Goal: Task Accomplishment & Management: Use online tool/utility

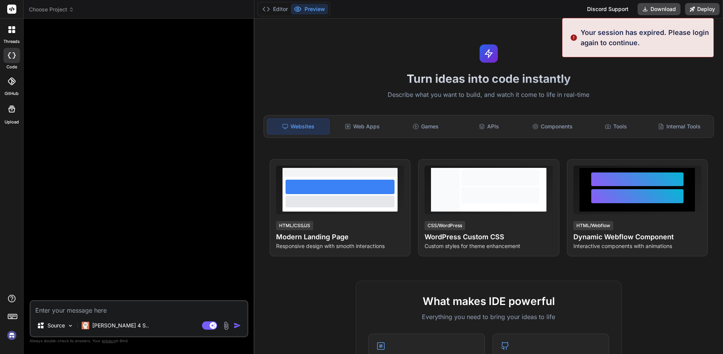
type textarea "x"
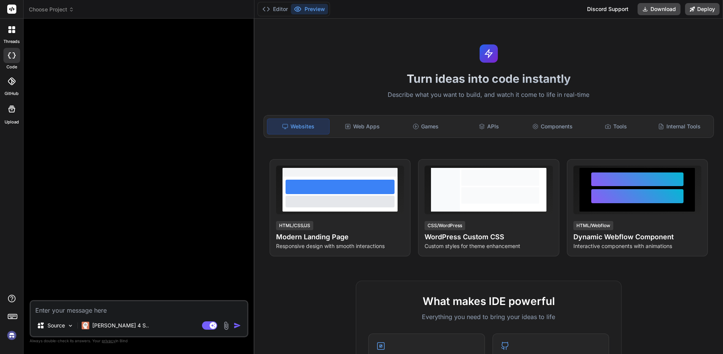
type textarea "H"
type textarea "x"
type textarea "Ho"
type textarea "x"
type textarea "How"
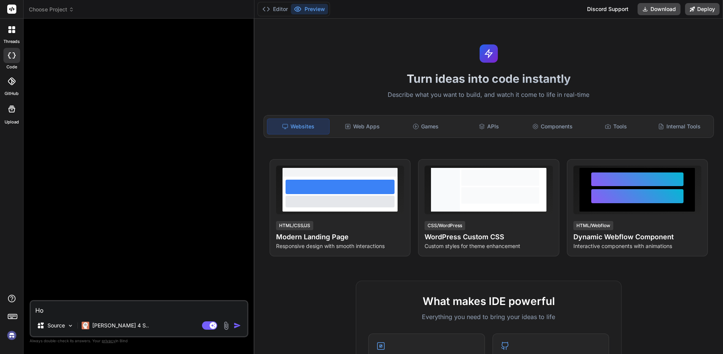
type textarea "x"
type textarea "How"
type textarea "x"
type textarea "How t"
type textarea "x"
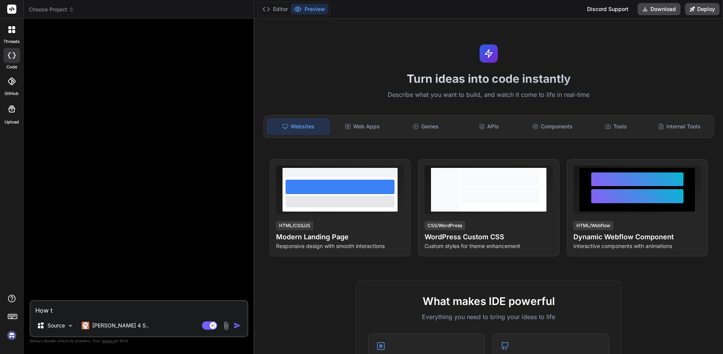
type textarea "How to"
type textarea "x"
type textarea "How to"
type textarea "x"
type textarea "How to o"
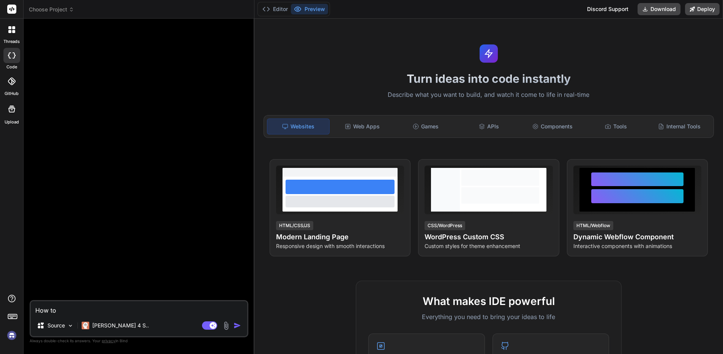
type textarea "x"
type textarea "How to or"
type textarea "x"
type textarea "How to org"
type textarea "x"
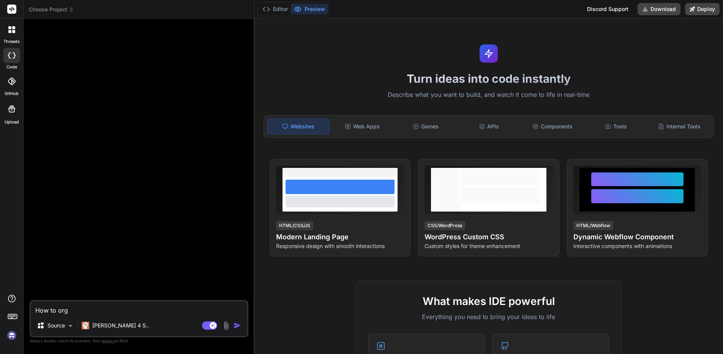
type textarea "How to orga"
type textarea "x"
type textarea "How to organ"
type textarea "x"
type textarea "How to organi"
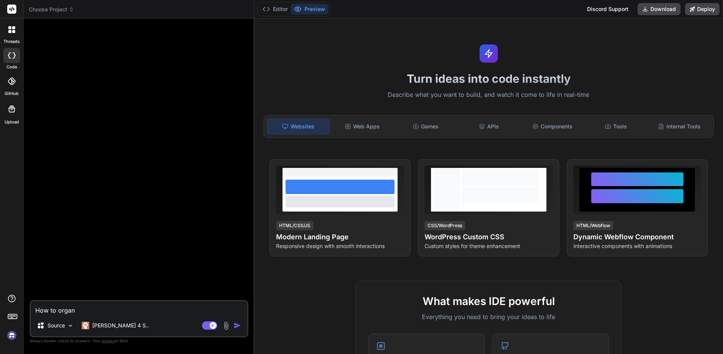
type textarea "x"
type textarea "How to organiz"
type textarea "x"
type textarea "How to organize"
type textarea "x"
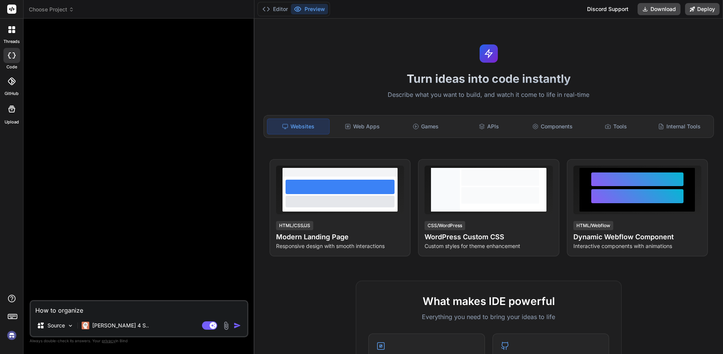
type textarea "How to organize"
type textarea "x"
type textarea "How to organize c"
type textarea "x"
type textarea "How to organize co"
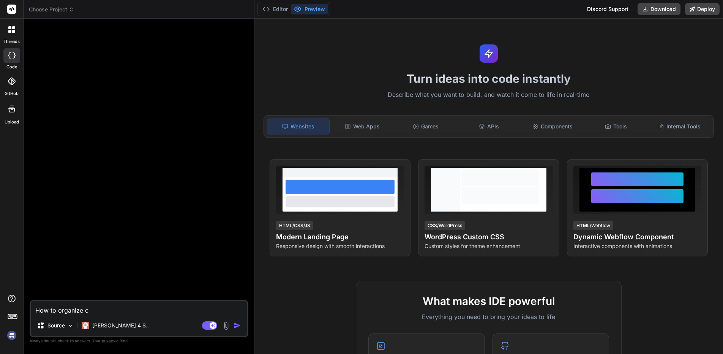
type textarea "x"
type textarea "How to organize coe"
type textarea "x"
type textarea "How to organize co"
type textarea "x"
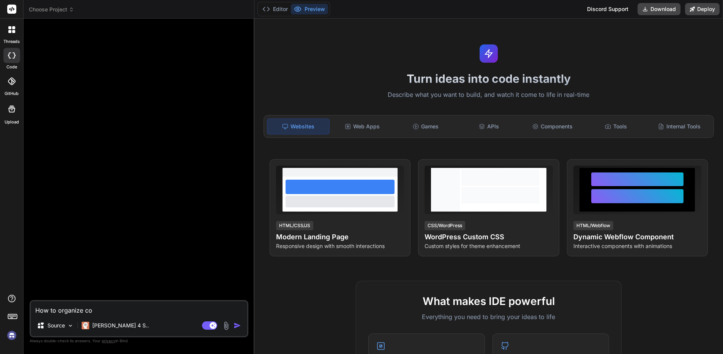
type textarea "How to organize cod"
type textarea "x"
type textarea "How to organize code"
type textarea "x"
type textarea "How to organize code"
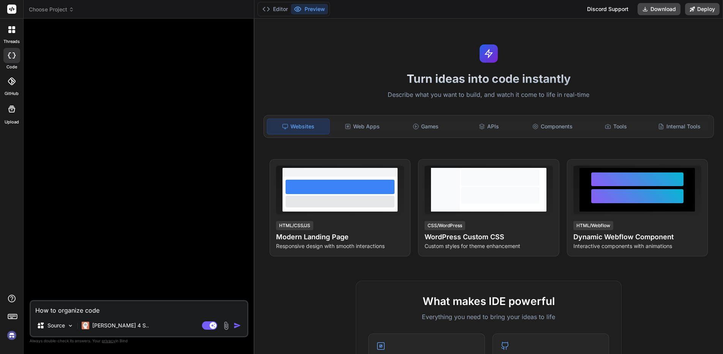
type textarea "x"
type textarea "How to organize code"
type textarea "x"
type textarea "W"
type textarea "x"
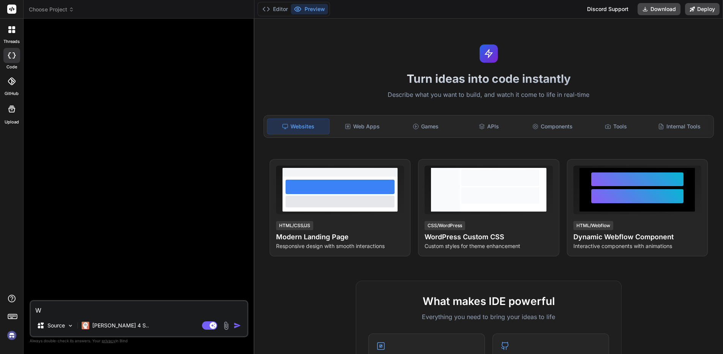
type textarea "Wr"
type textarea "x"
type textarea "Wri"
type textarea "x"
type textarea "Writ"
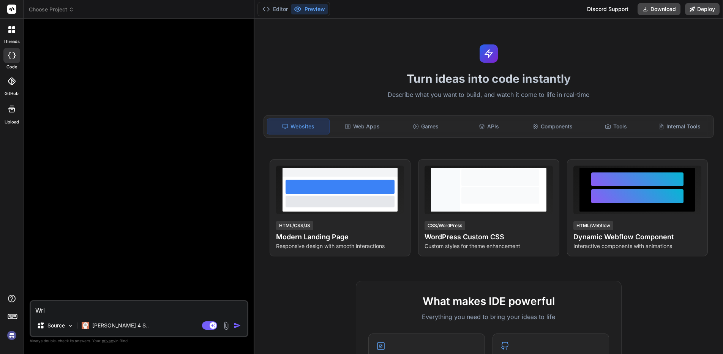
type textarea "x"
type textarea "Write"
type textarea "x"
type textarea "Write"
type textarea "x"
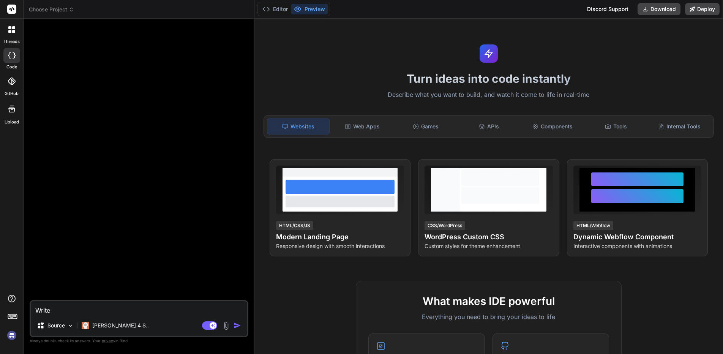
type textarea "Write a"
type textarea "x"
type textarea "Write a"
type textarea "x"
type textarea "Write a c"
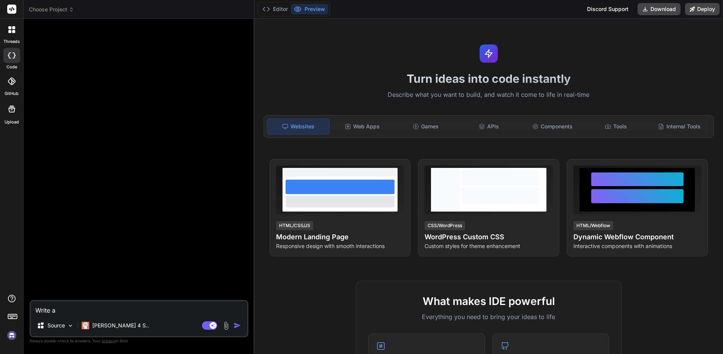
type textarea "x"
type textarea "Write a co"
type textarea "x"
type textarea "Write a cod"
type textarea "x"
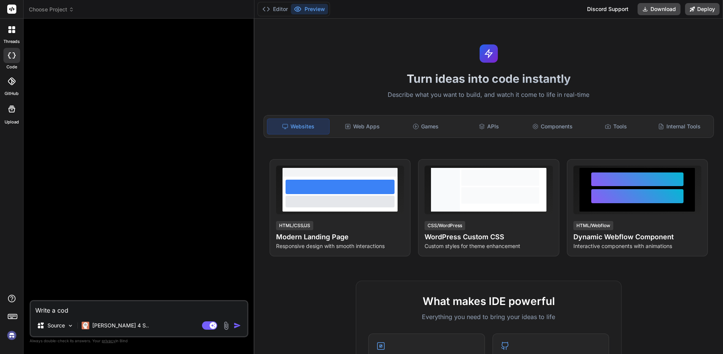
type textarea "Write a code"
type textarea "x"
type textarea "Write a code"
type textarea "x"
type textarea "Write a code o"
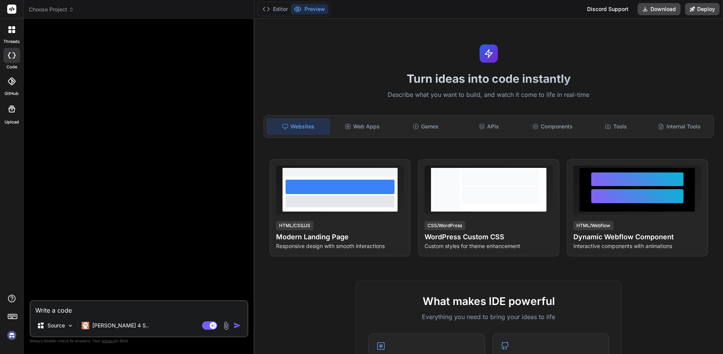
type textarea "x"
type textarea "Write a code on"
type textarea "x"
type textarea "Write a code on"
type textarea "x"
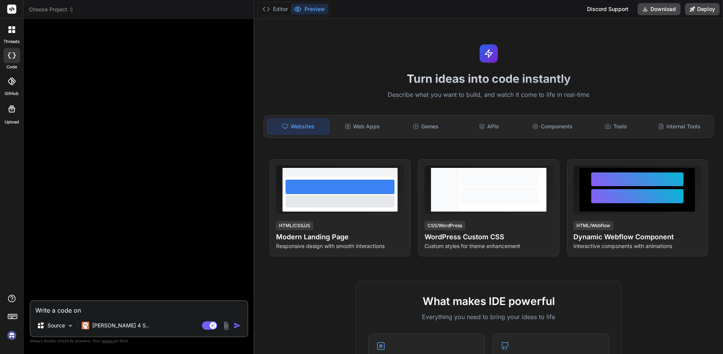
type textarea "Write a code on p"
type textarea "x"
type textarea "Write a code on py"
type textarea "x"
type textarea "Write a code on pyt"
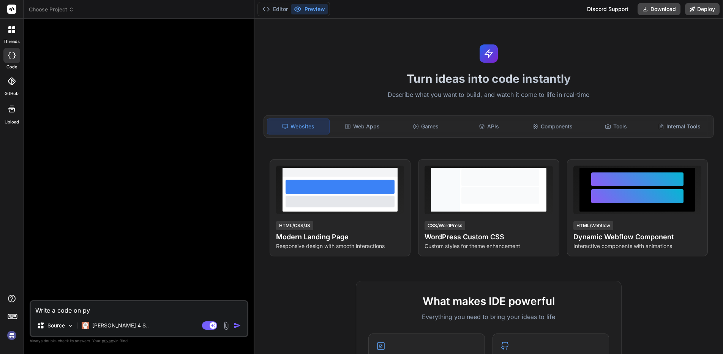
type textarea "x"
type textarea "Write a code on pyth"
type textarea "x"
type textarea "Write a code on pytho"
type textarea "x"
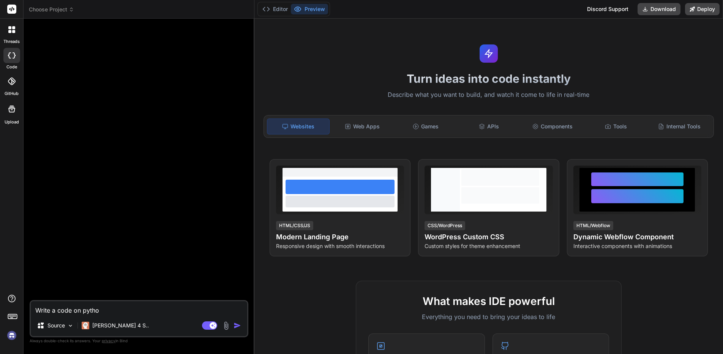
type textarea "Write a code on python"
type textarea "x"
type textarea "Write a code on python^"
type textarea "x"
type textarea "Write a code on python"
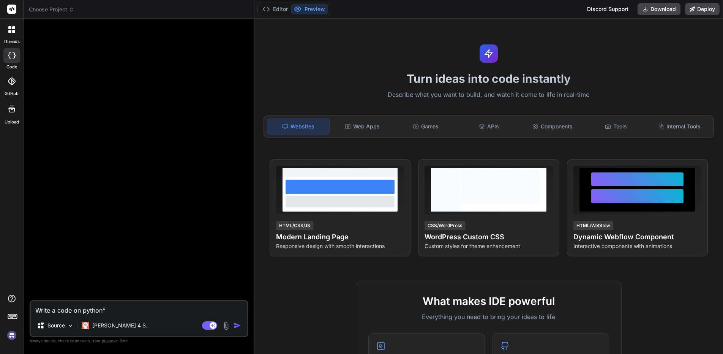
type textarea "x"
type textarea "Write a code on python&"
type textarea "x"
type textarea "Write a code on python&"
type textarea "x"
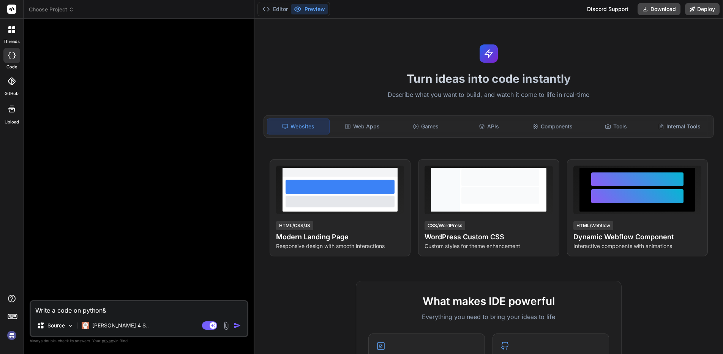
type textarea "Write a code on python&"
type textarea "x"
type textarea "Write a code on python"
type textarea "x"
type textarea "Write a code on python^"
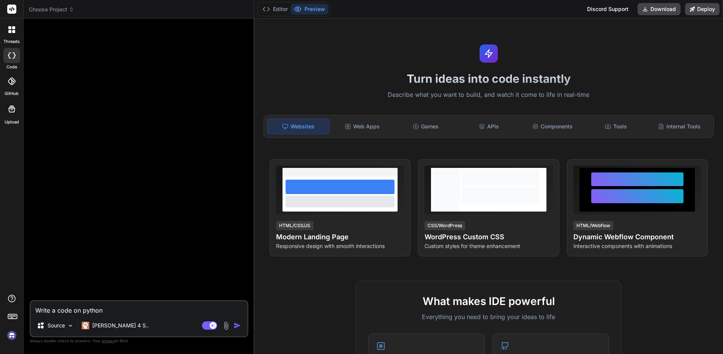
type textarea "x"
type textarea "Write a code on python^"
type textarea "x"
type textarea "Write a code on python^"
type textarea "x"
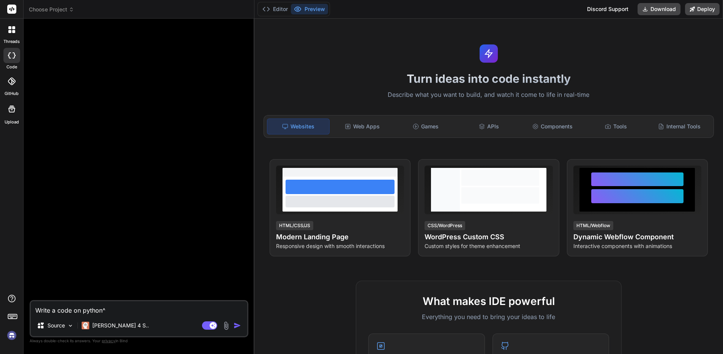
type textarea "Write a code on python"
type textarea "x"
type textarea "Write a code on python:"
type textarea "x"
type textarea "Write a code on python:"
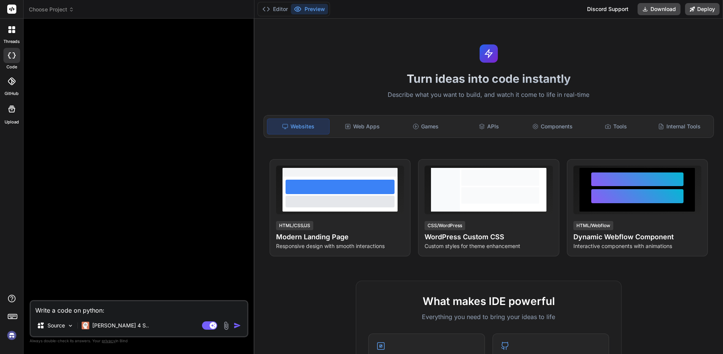
type textarea "x"
paste textarea "The Python function iterates through an array of dictionaries and collects valu…"
type textarea "Write a code on python: The Python function iterates through an array of dictio…"
type textarea "x"
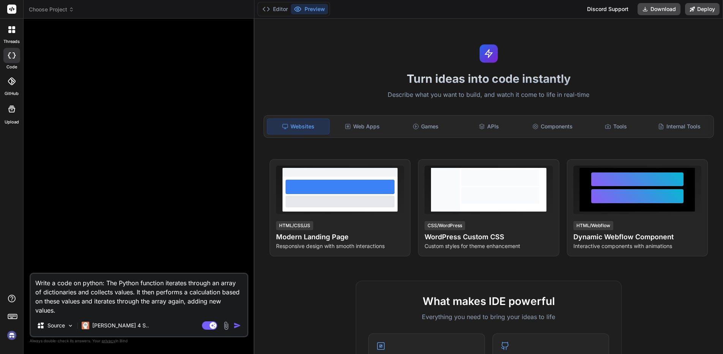
type textarea "Write a code on python: The Python function iterates through an array of dictio…"
click at [239, 326] on img "button" at bounding box center [237, 326] width 8 height 8
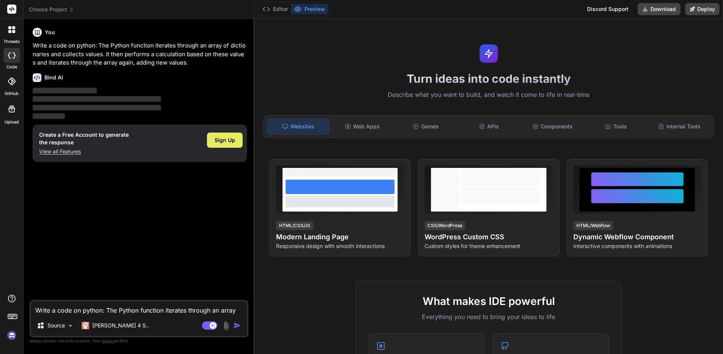
click at [218, 142] on span "Sign Up" at bounding box center [224, 140] width 20 height 8
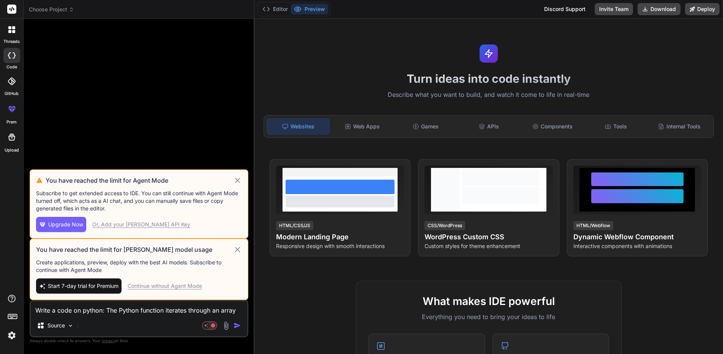
click at [238, 250] on icon at bounding box center [237, 249] width 9 height 9
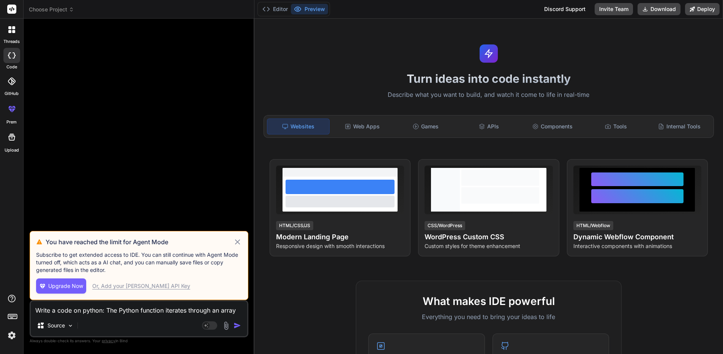
click at [238, 240] on icon at bounding box center [237, 241] width 9 height 9
type textarea "x"
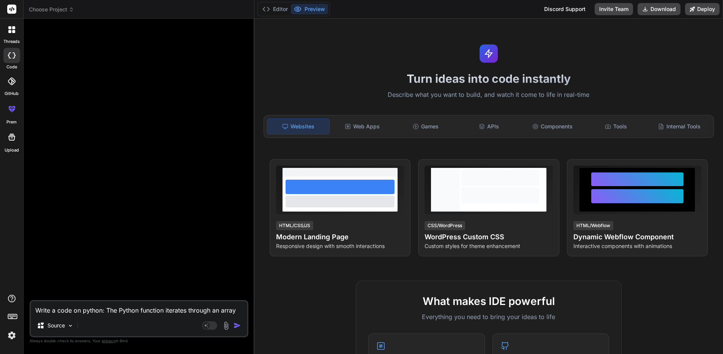
click at [161, 308] on textarea "Write a code on python: The Python function iterates through an array of dictio…" at bounding box center [139, 308] width 216 height 14
type textarea "w"
type textarea "x"
type textarea "wr"
type textarea "x"
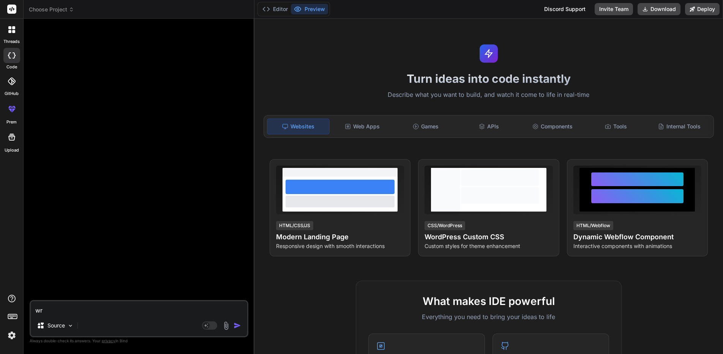
type textarea "wri"
type textarea "x"
type textarea "writ"
type textarea "x"
type textarea "write"
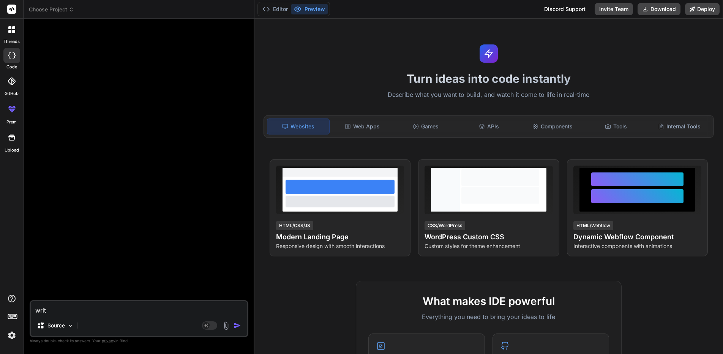
type textarea "x"
type textarea "write"
type textarea "x"
type textarea "write a"
type textarea "x"
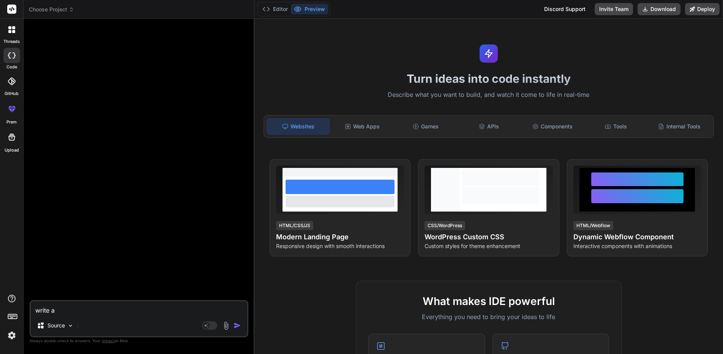
type textarea "write a"
type textarea "x"
type textarea "write a"
type textarea "x"
type textarea "write"
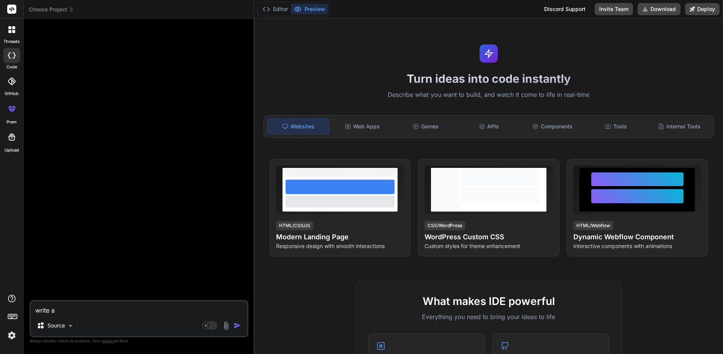
type textarea "x"
type textarea "write a"
type textarea "x"
type textarea "write a"
type textarea "x"
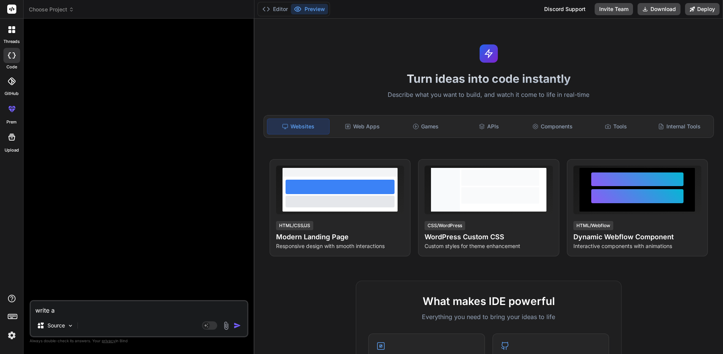
type textarea "write a"
type textarea "x"
type textarea "write"
type textarea "x"
type textarea "write c"
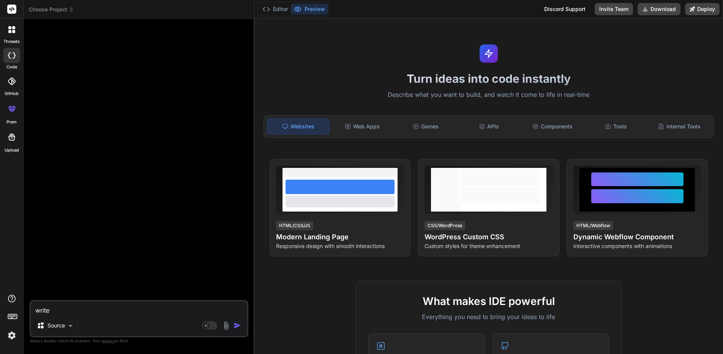
type textarea "x"
type textarea "write co"
type textarea "x"
type textarea "write cod"
type textarea "x"
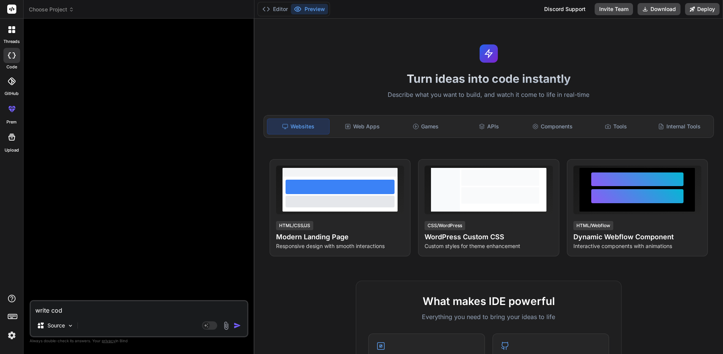
type textarea "write code"
type textarea "x"
type textarea "write code"
type textarea "x"
type textarea "write code o"
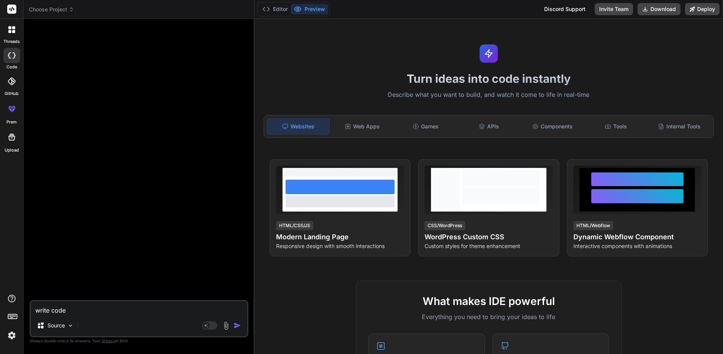
type textarea "x"
type textarea "write code on"
type textarea "x"
type textarea "write code on"
type textarea "x"
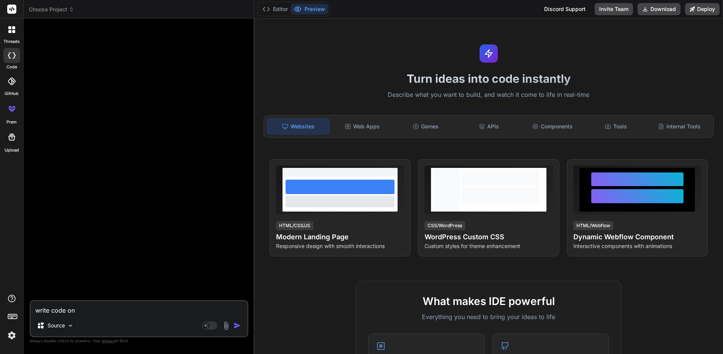
type textarea "write code on p"
type textarea "x"
type textarea "write code on py"
type textarea "x"
type textarea "write code on pyt"
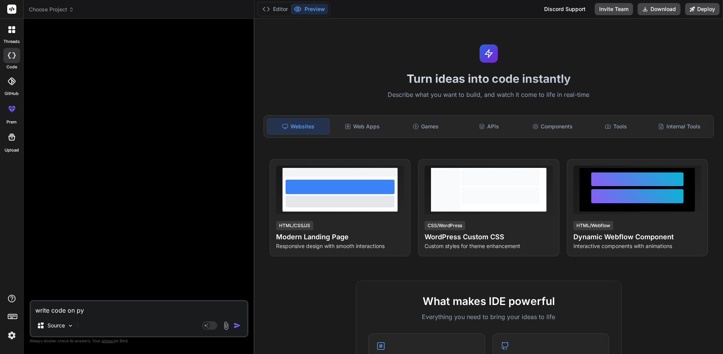
type textarea "x"
type textarea "write code on pyth"
type textarea "x"
type textarea "write code on pytho"
type textarea "x"
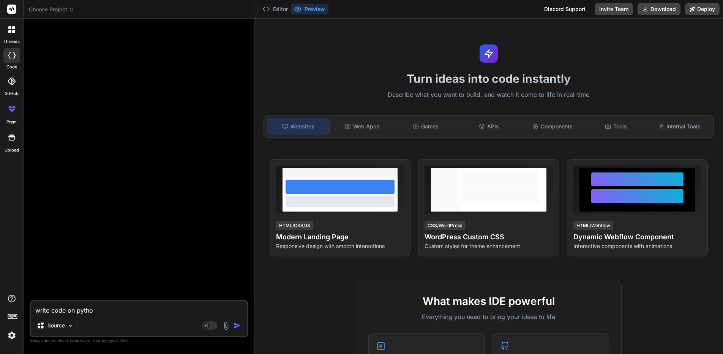
type textarea "write code on python"
type textarea "x"
type textarea "write code on python:"
type textarea "x"
type textarea "write code on python:"
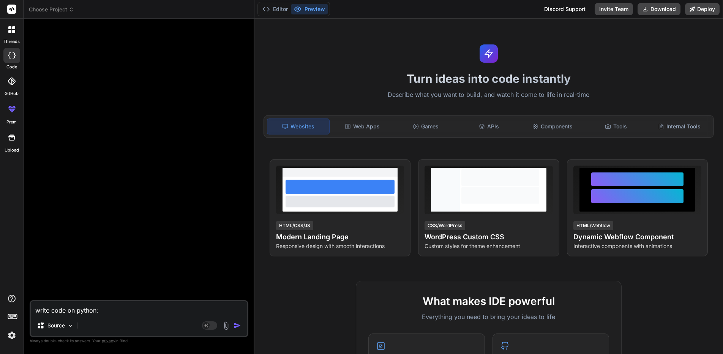
type textarea "x"
paste textarea "The Python function iterates through an array of dictionaries and collects valu…"
type textarea "write code on python: The Python function iterates through an array of dictiona…"
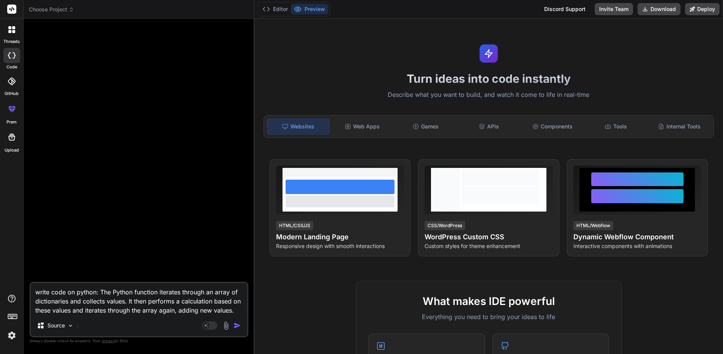
type textarea "x"
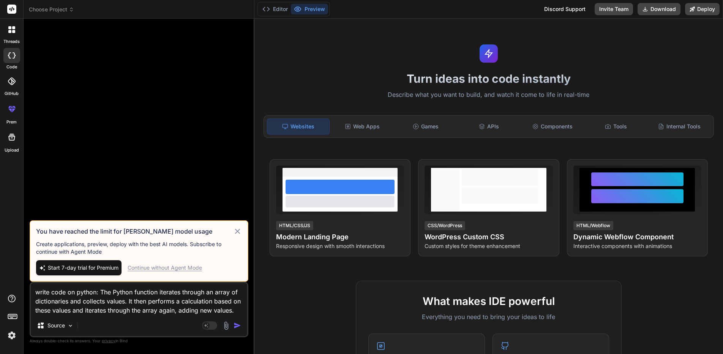
type textarea "write code on python: The Python function iterates through an array of dictiona…"
click at [236, 331] on div "Source" at bounding box center [139, 327] width 216 height 18
click at [233, 327] on img "button" at bounding box center [237, 326] width 8 height 8
click at [233, 326] on img "button" at bounding box center [237, 326] width 8 height 8
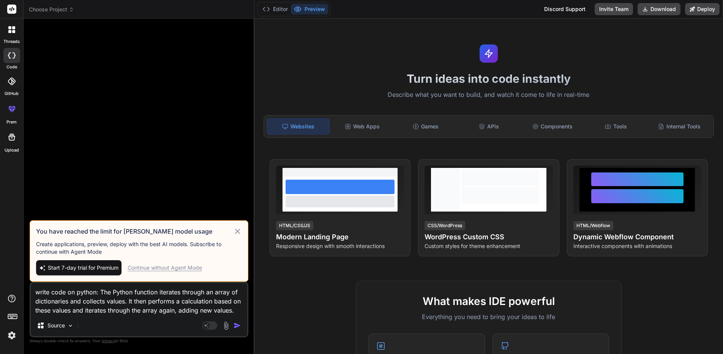
click at [233, 325] on img "button" at bounding box center [237, 326] width 8 height 8
click at [234, 230] on icon at bounding box center [237, 231] width 9 height 9
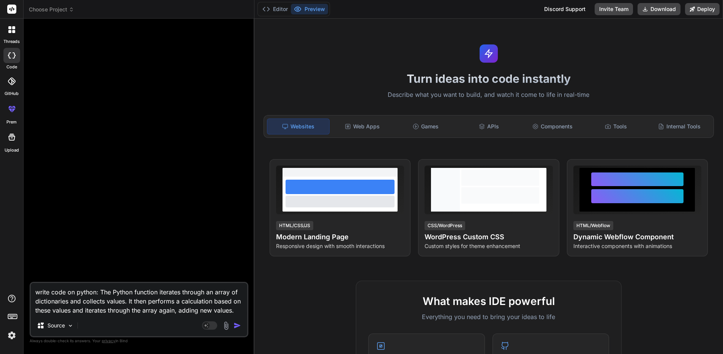
click at [237, 330] on div "Agent Mode. When this toggle is activated, AI automatically makes decisions, re…" at bounding box center [222, 325] width 44 height 9
click at [237, 326] on img "button" at bounding box center [237, 326] width 8 height 8
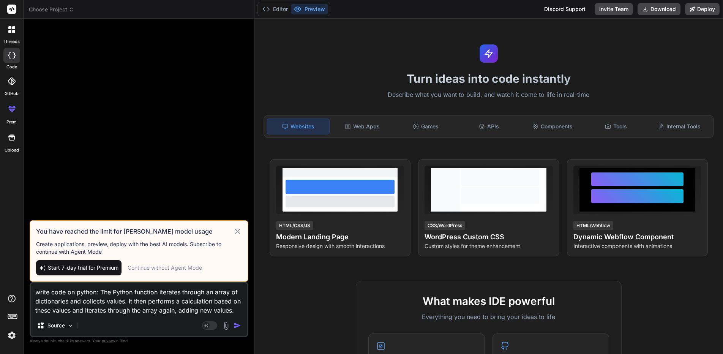
click at [237, 326] on img "button" at bounding box center [237, 326] width 8 height 8
click at [90, 265] on span "Start 7-day trial for Premium" at bounding box center [83, 268] width 71 height 8
type textarea "x"
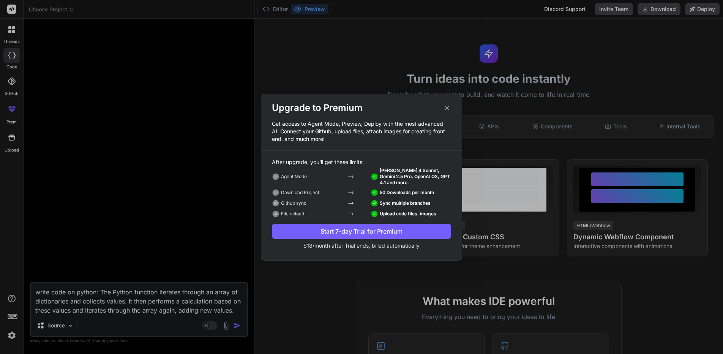
click at [357, 231] on div "Start 7-day Trial for Premium" at bounding box center [361, 231] width 179 height 9
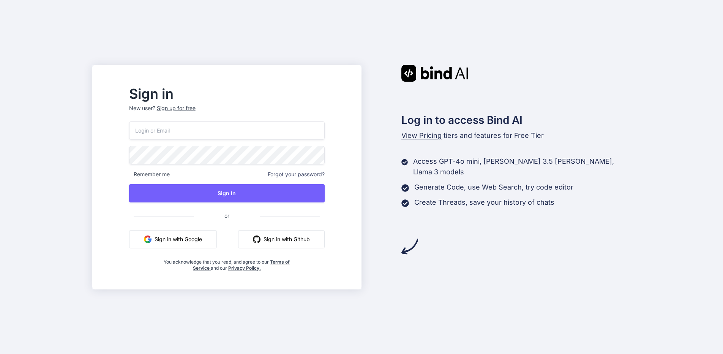
click at [217, 235] on button "Sign in with Google" at bounding box center [173, 239] width 88 height 18
